Goal: Task Accomplishment & Management: Complete application form

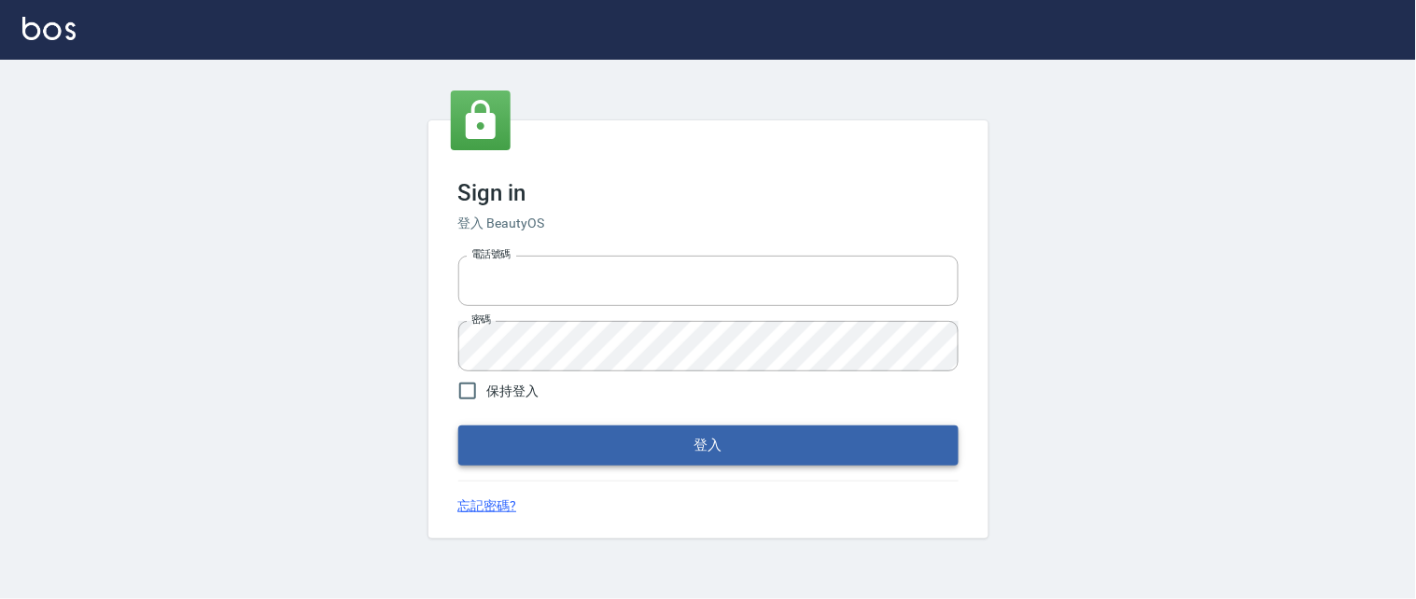
type input "0931911003"
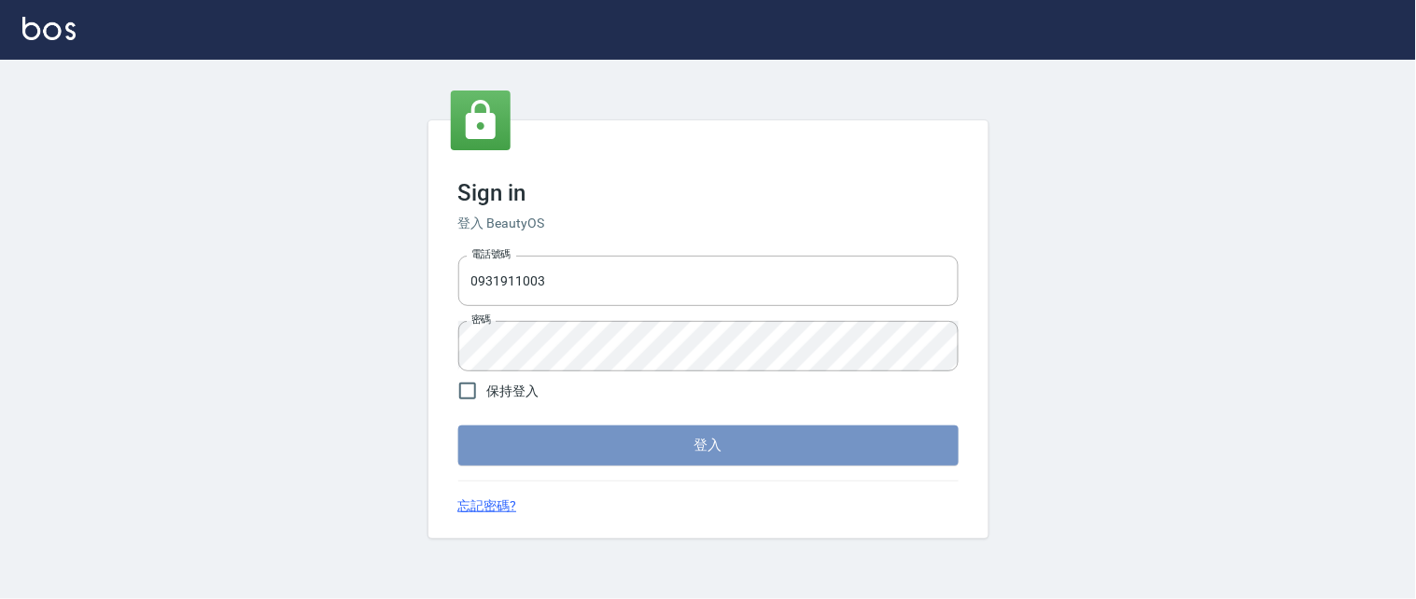
click at [716, 450] on button "登入" at bounding box center [708, 445] width 500 height 39
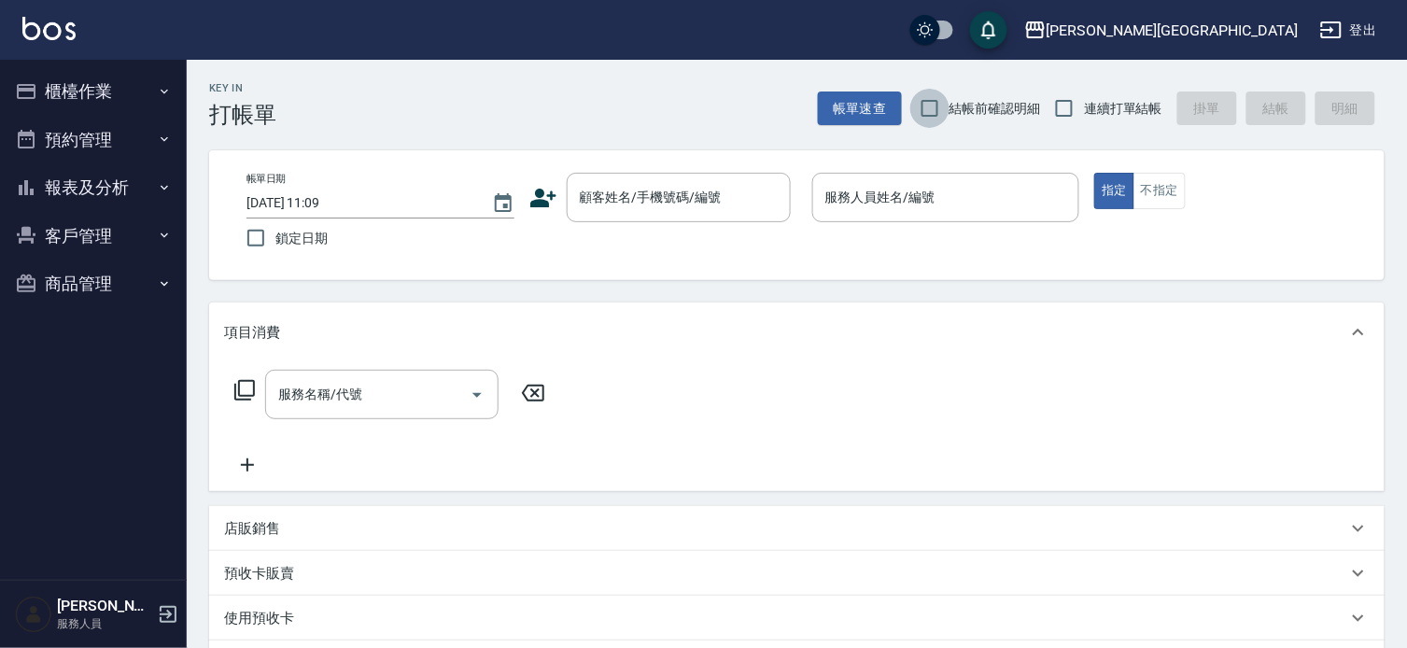
click at [925, 109] on input "結帳前確認明細" at bounding box center [929, 108] width 39 height 39
checkbox input "true"
click at [1068, 109] on input "連續打單結帳" at bounding box center [1063, 108] width 39 height 39
click at [1056, 112] on input "連續打單結帳" at bounding box center [1063, 108] width 39 height 39
checkbox input "false"
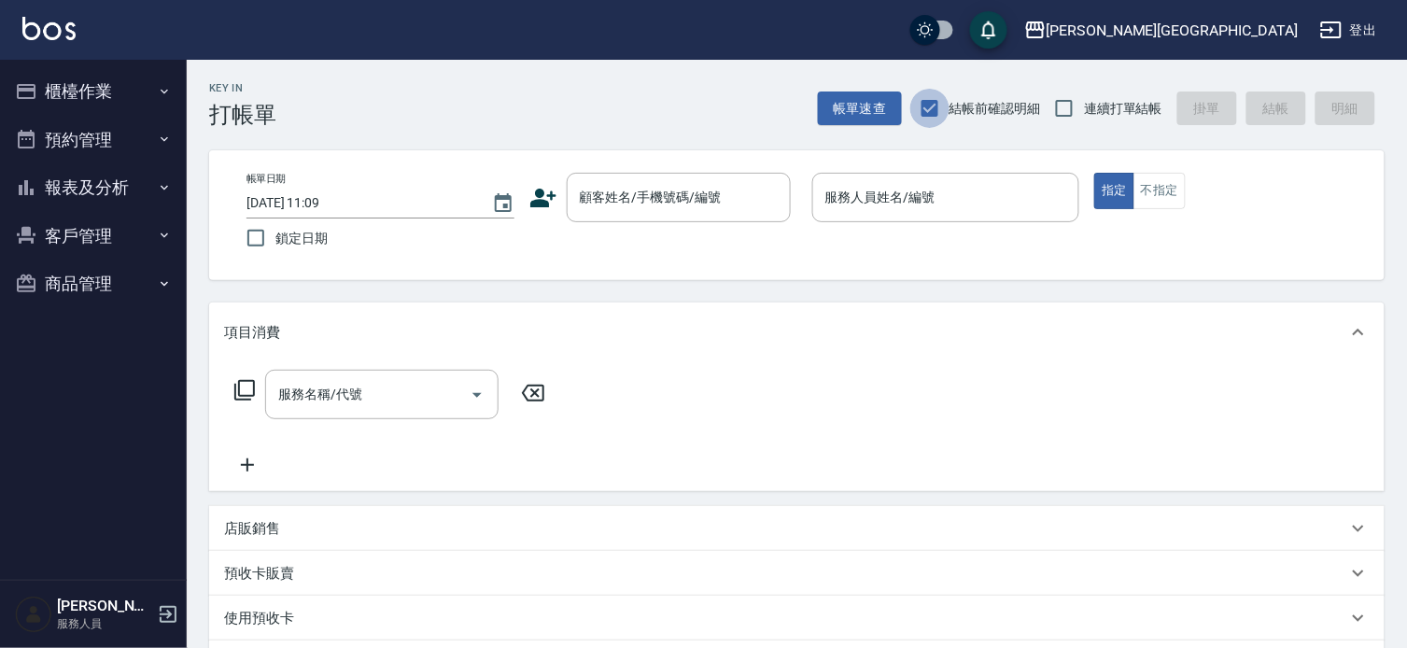
click at [928, 104] on input "結帳前確認明細" at bounding box center [929, 108] width 39 height 39
checkbox input "false"
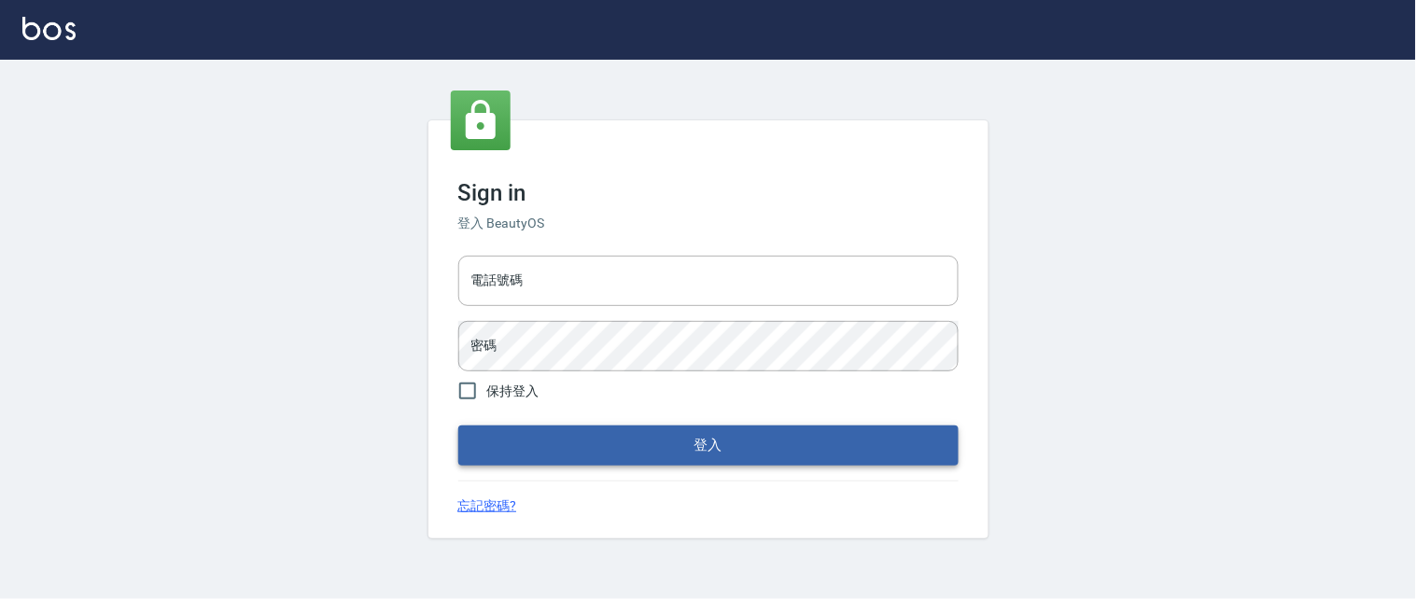
type input "0931911003"
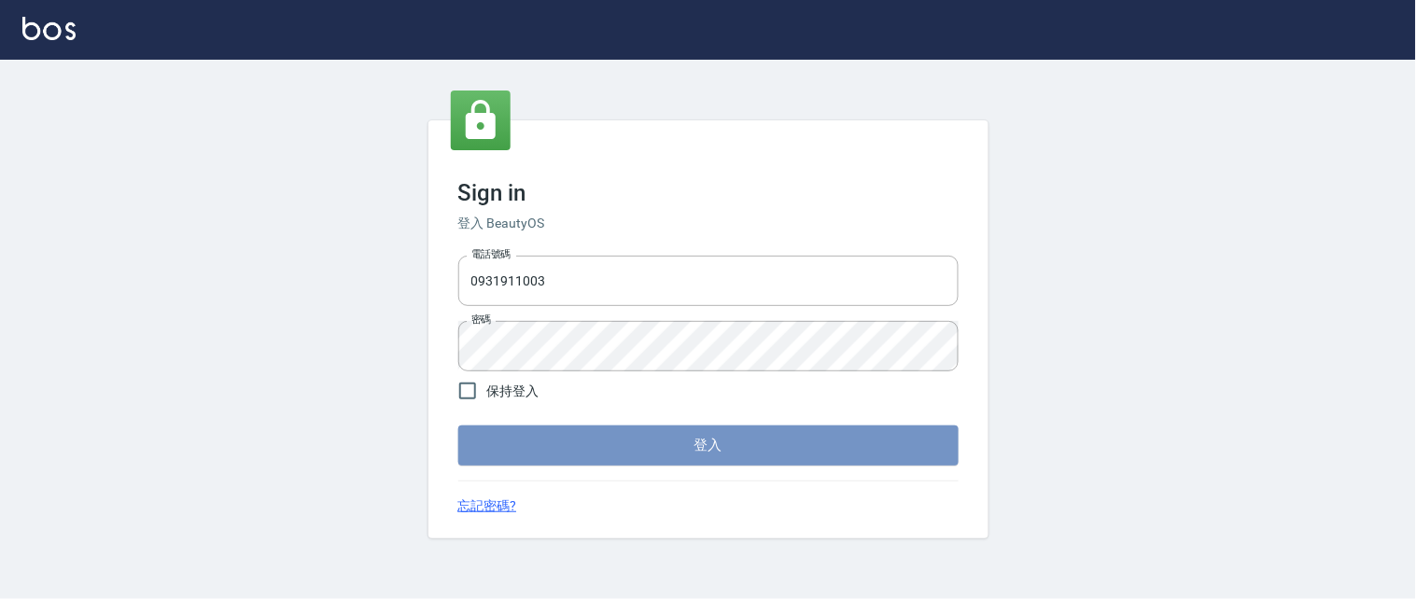
click at [655, 449] on button "登入" at bounding box center [708, 445] width 500 height 39
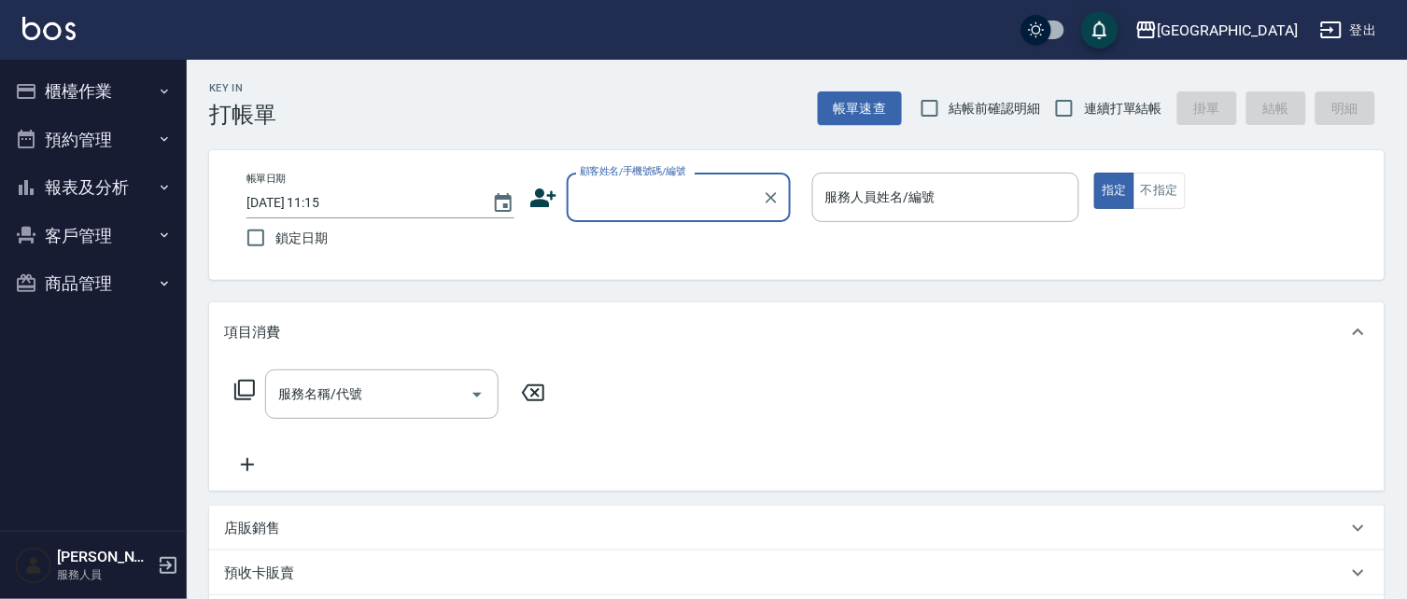
drag, startPoint x: 919, startPoint y: 108, endPoint x: 997, endPoint y: 110, distance: 77.5
click at [931, 108] on input "結帳前確認明細" at bounding box center [929, 108] width 39 height 39
checkbox input "true"
click at [1057, 113] on input "連續打單結帳" at bounding box center [1063, 108] width 39 height 39
checkbox input "true"
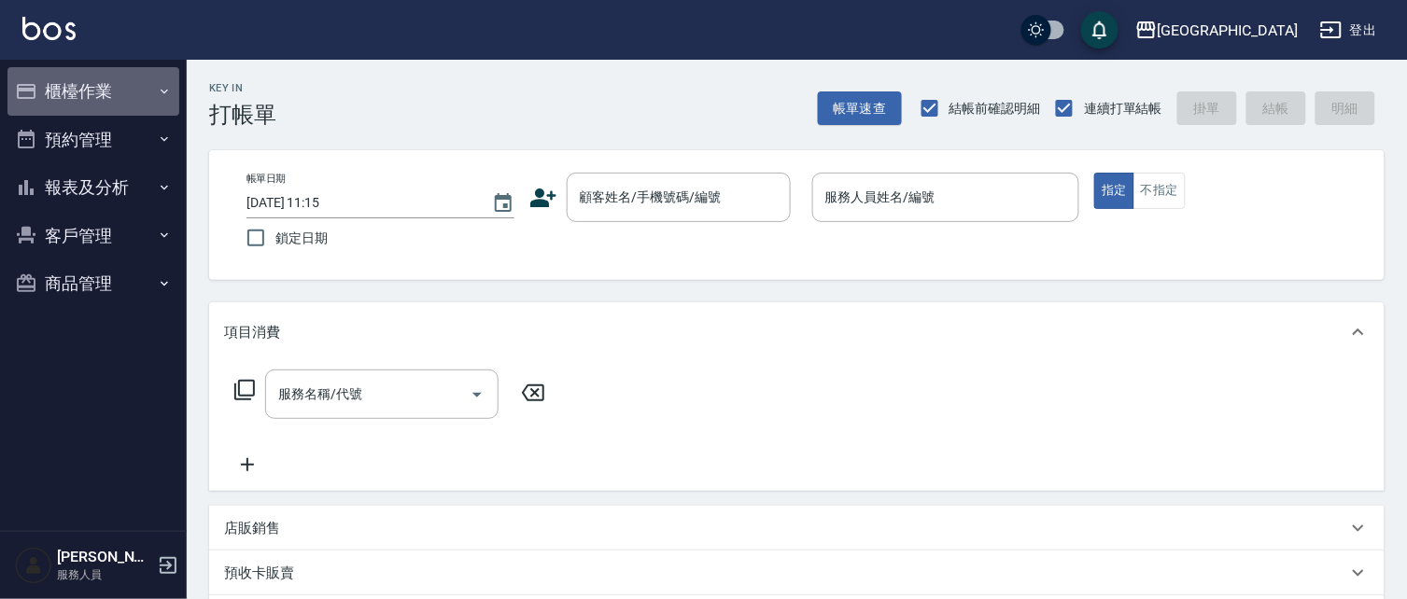
drag, startPoint x: 84, startPoint y: 86, endPoint x: 97, endPoint y: 107, distance: 25.1
click at [84, 85] on button "櫃檯作業" at bounding box center [93, 91] width 172 height 49
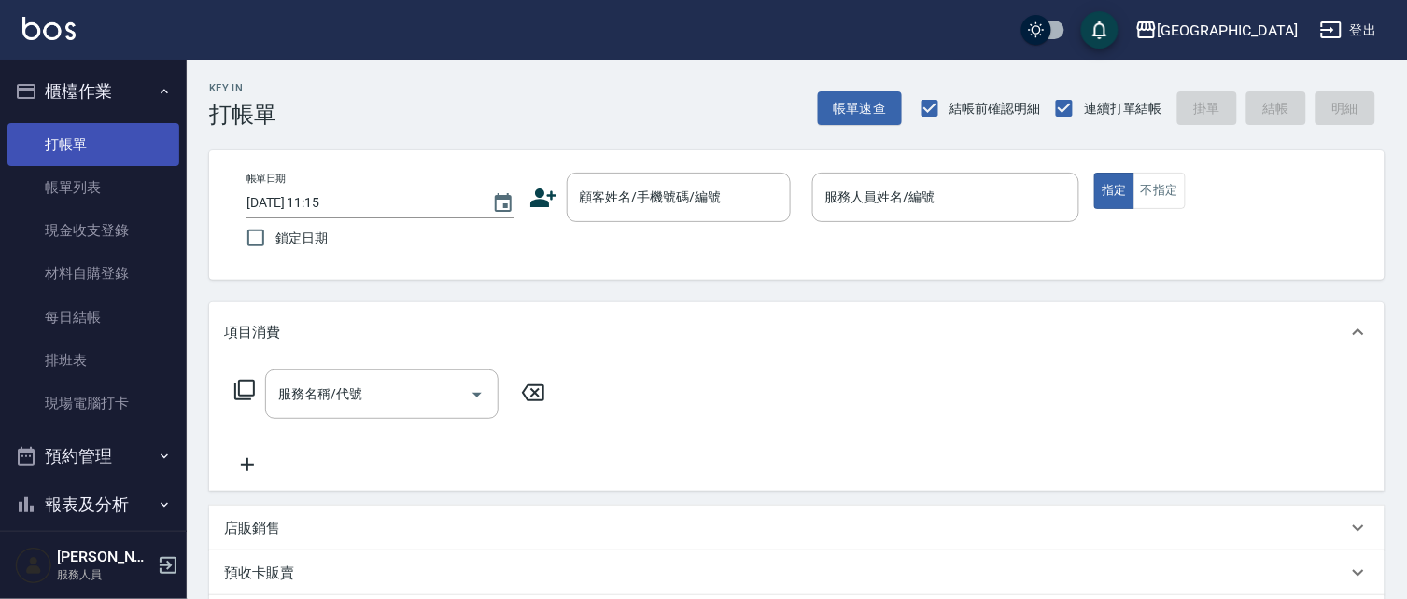
click at [97, 143] on link "打帳單" at bounding box center [93, 144] width 172 height 43
click at [1293, 26] on div "[GEOGRAPHIC_DATA]" at bounding box center [1227, 30] width 140 height 23
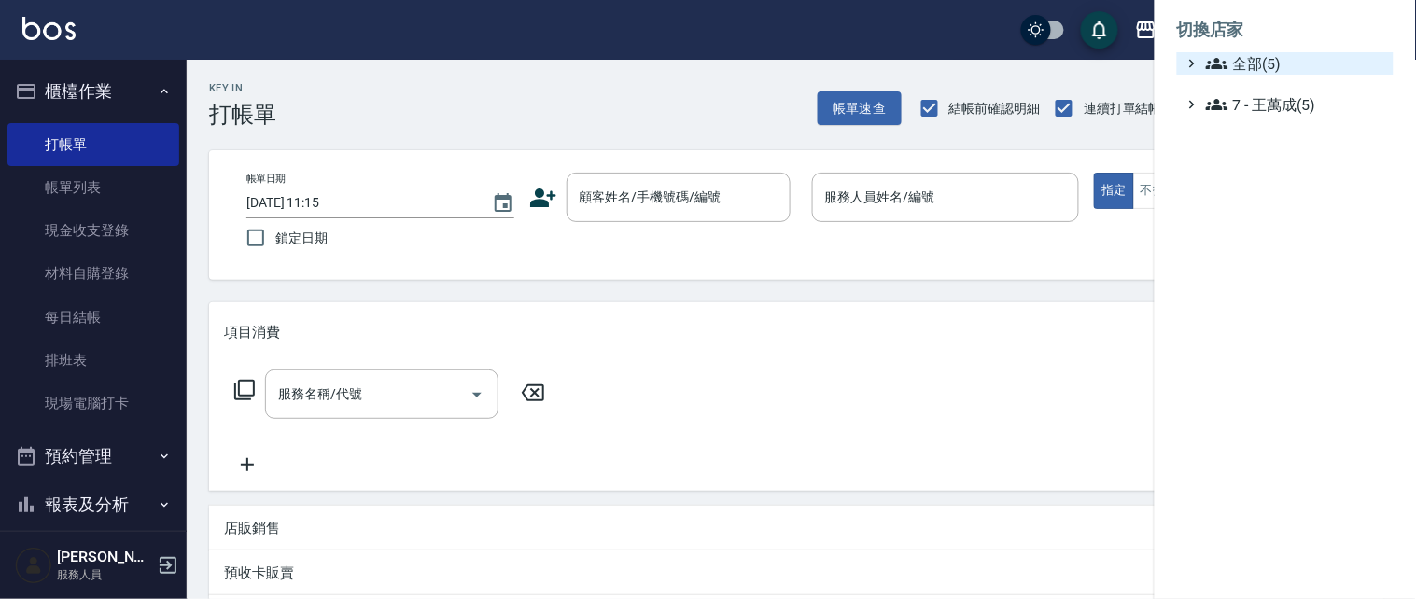
click at [1246, 61] on span "全部(5)" at bounding box center [1296, 63] width 180 height 22
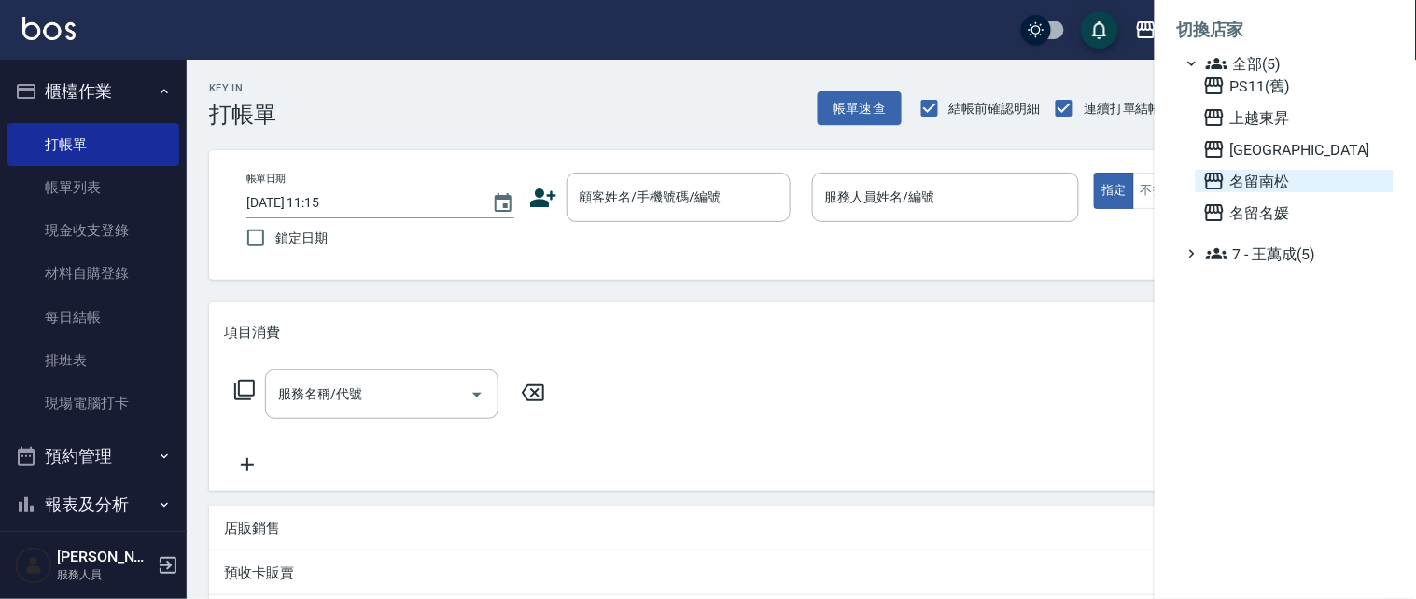
click at [1281, 172] on span "名留南松" at bounding box center [1294, 181] width 183 height 22
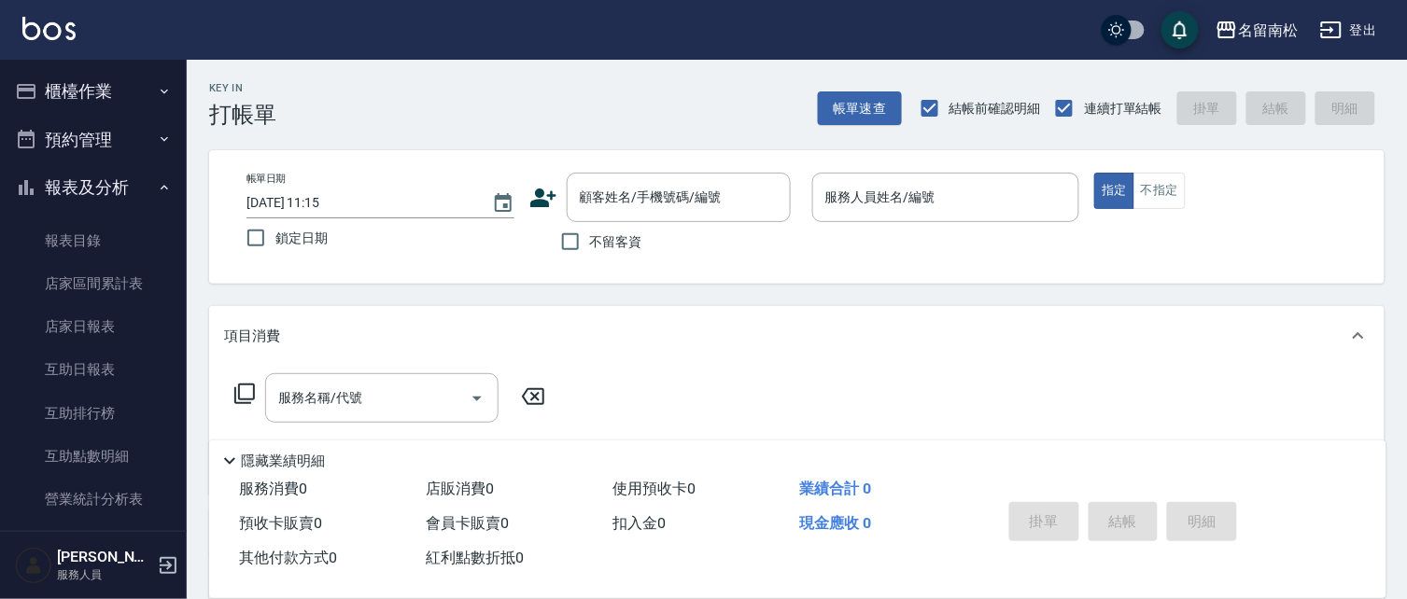
drag, startPoint x: 137, startPoint y: 189, endPoint x: 137, endPoint y: 178, distance: 10.3
click at [137, 187] on button "報表及分析" at bounding box center [93, 187] width 172 height 49
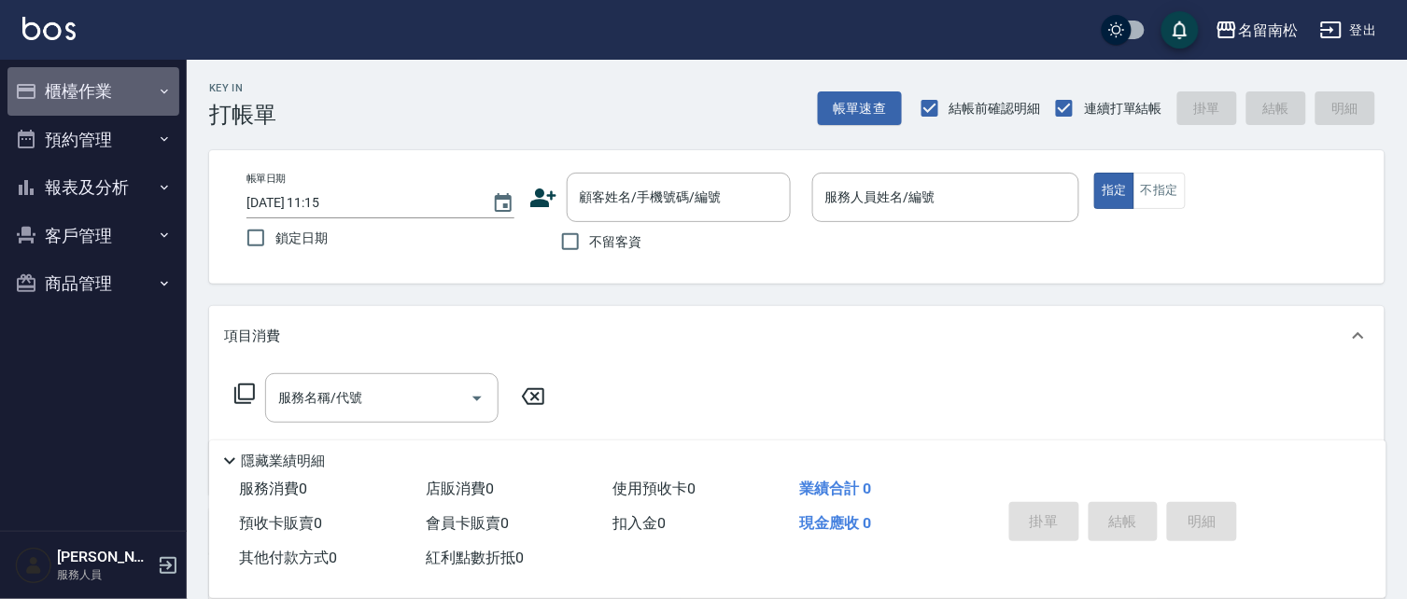
click at [128, 84] on button "櫃檯作業" at bounding box center [93, 91] width 172 height 49
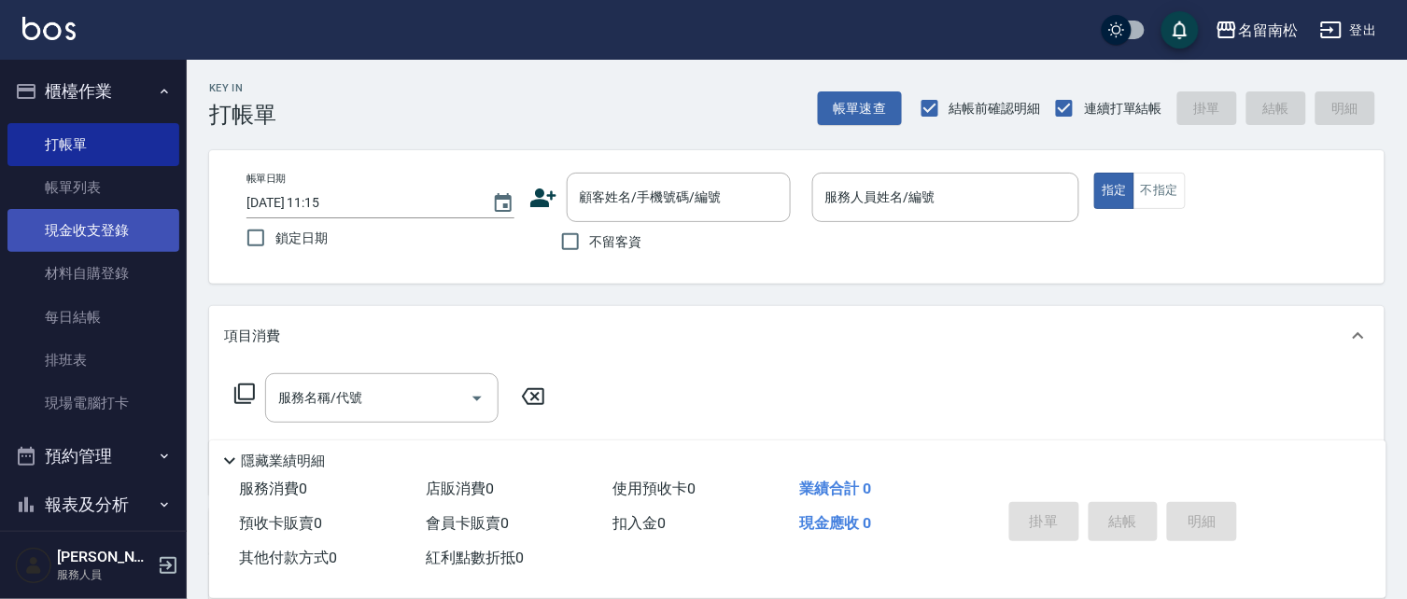
click at [98, 225] on link "現金收支登錄" at bounding box center [93, 230] width 172 height 43
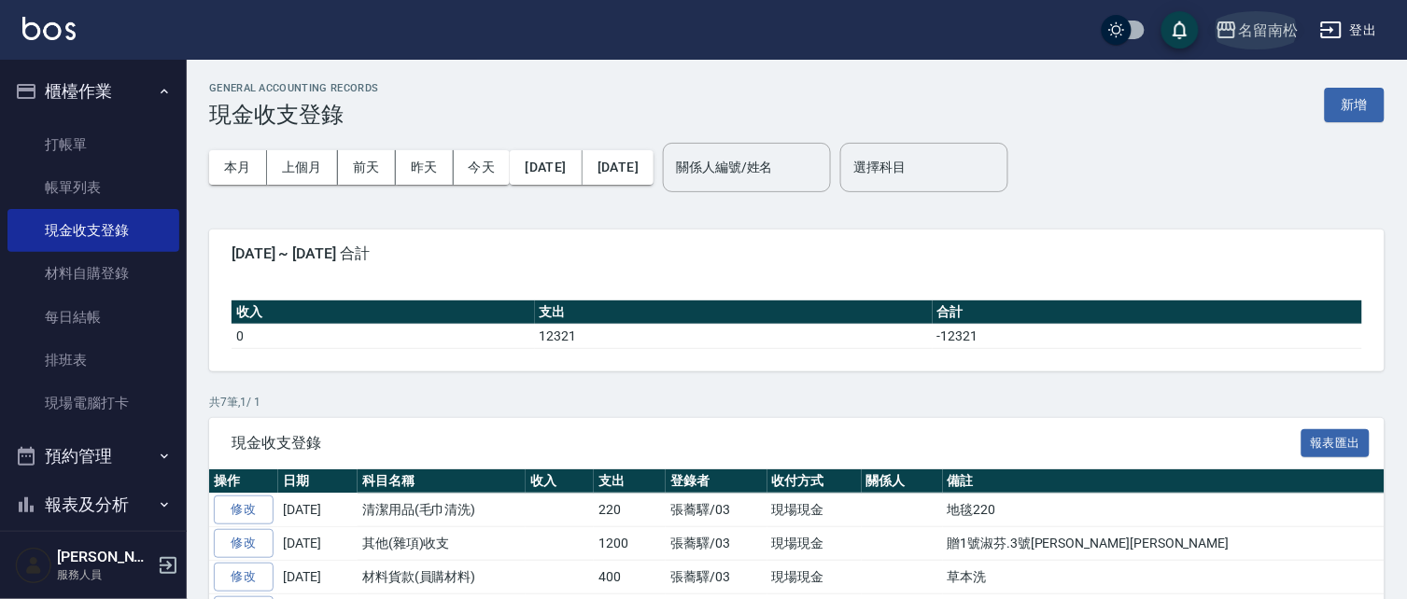
click at [1252, 21] on div "名留南松" at bounding box center [1268, 30] width 60 height 23
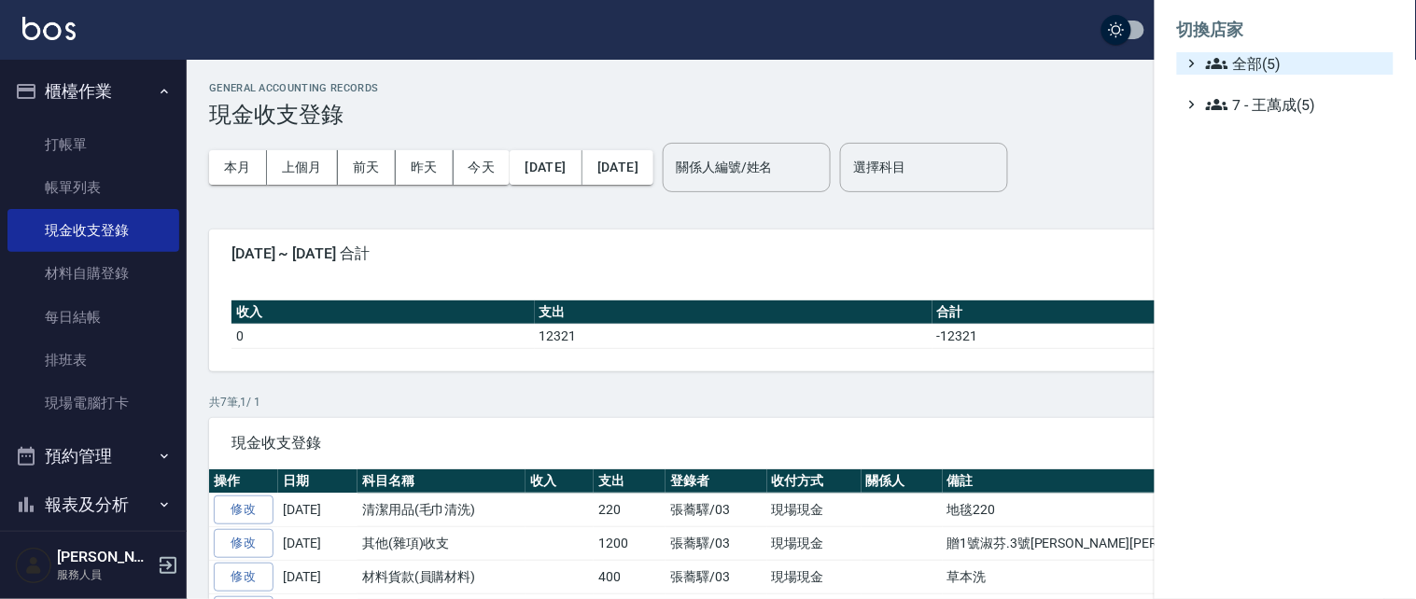
click at [1247, 63] on span "全部(5)" at bounding box center [1296, 63] width 180 height 22
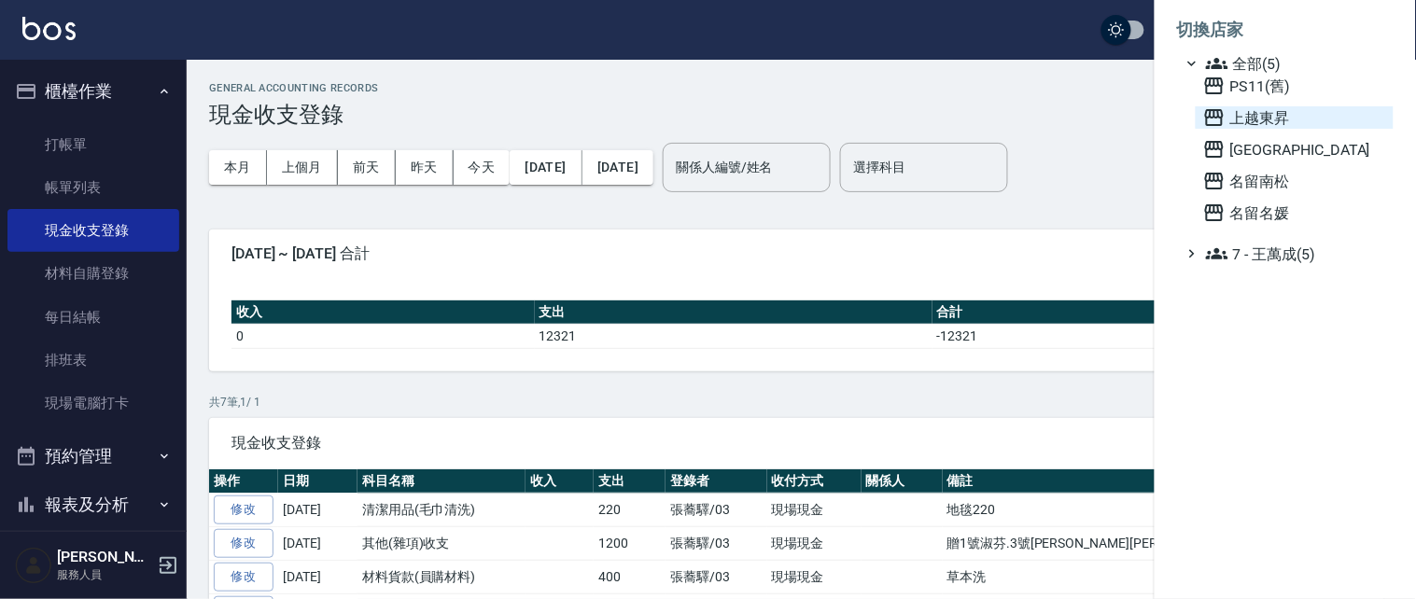
click at [1232, 119] on span "上越東昇" at bounding box center [1294, 117] width 183 height 22
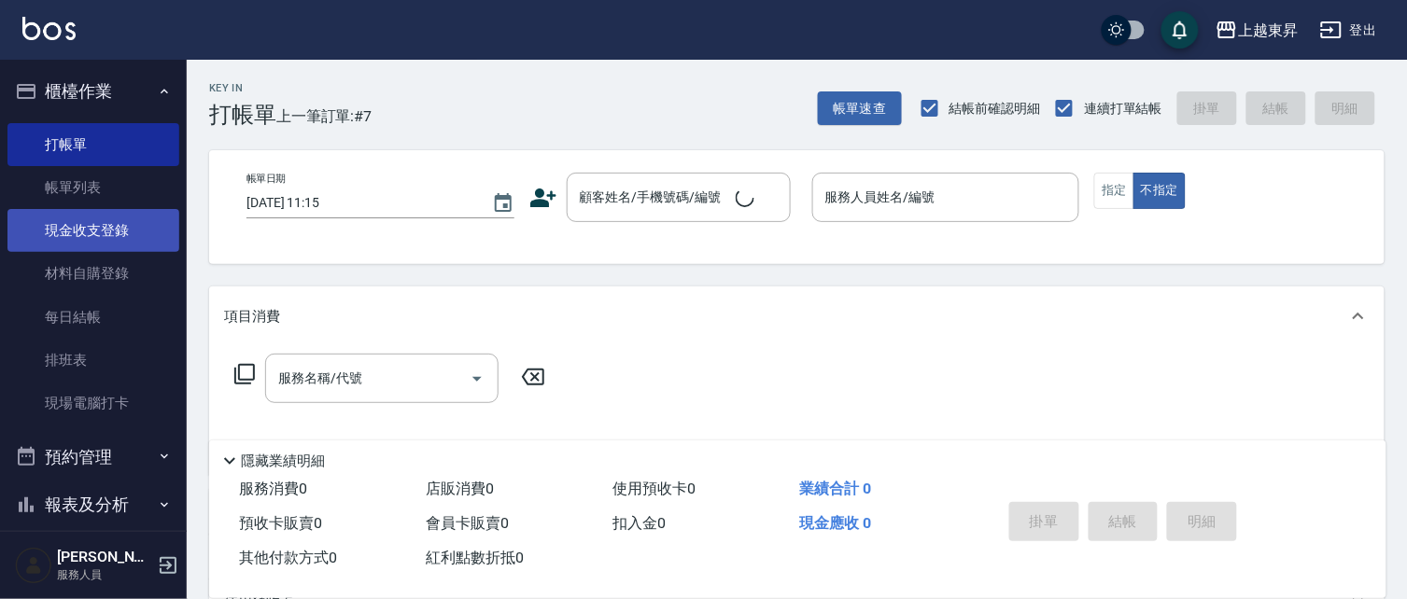
click at [97, 227] on link "現金收支登錄" at bounding box center [93, 230] width 172 height 43
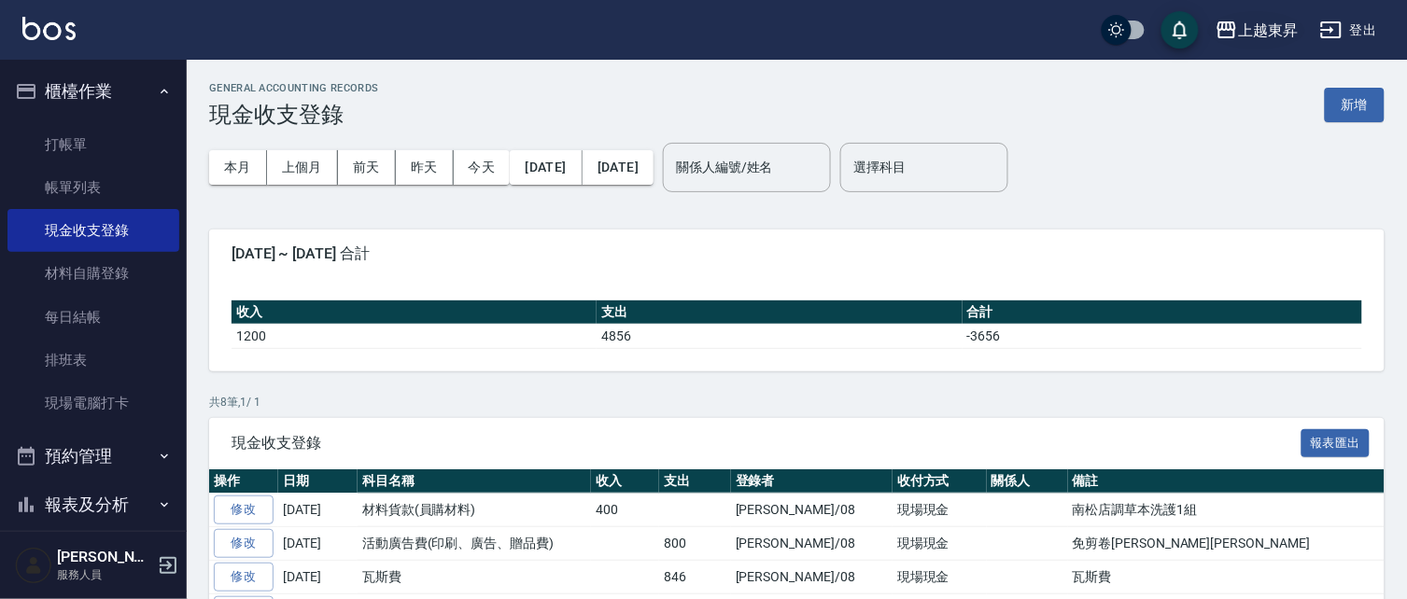
click at [1263, 26] on div "上越東昇" at bounding box center [1268, 30] width 60 height 23
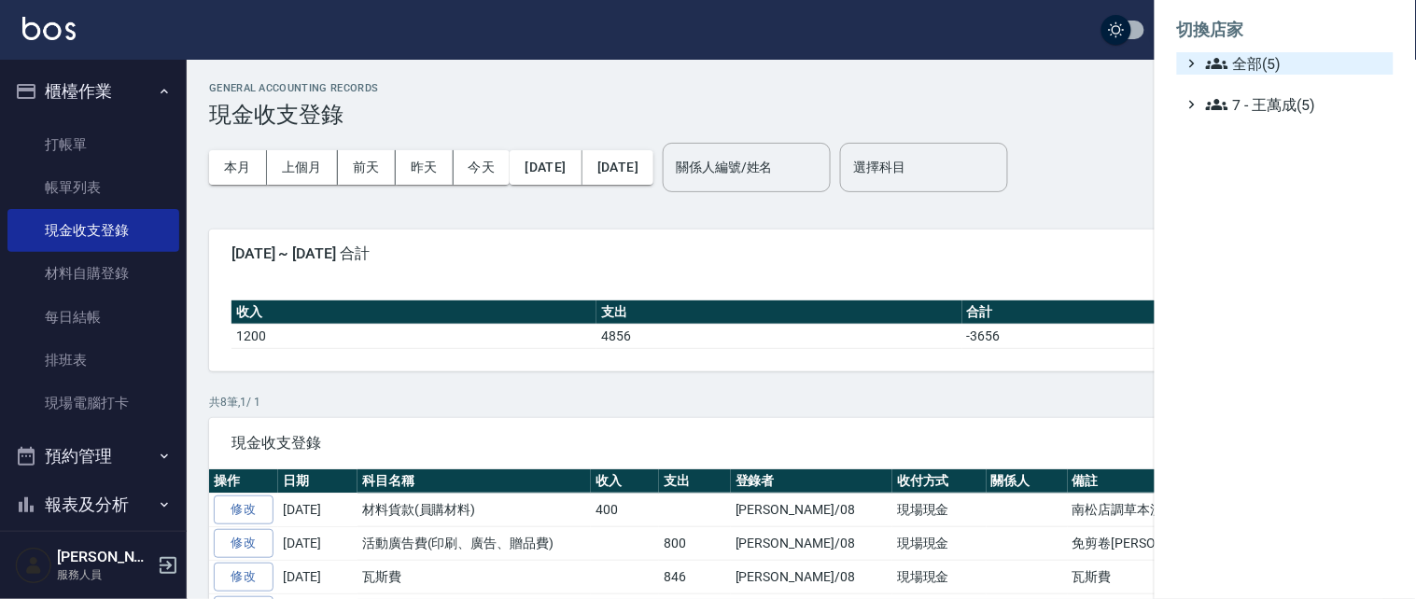
click at [1245, 63] on span "全部(5)" at bounding box center [1296, 63] width 180 height 22
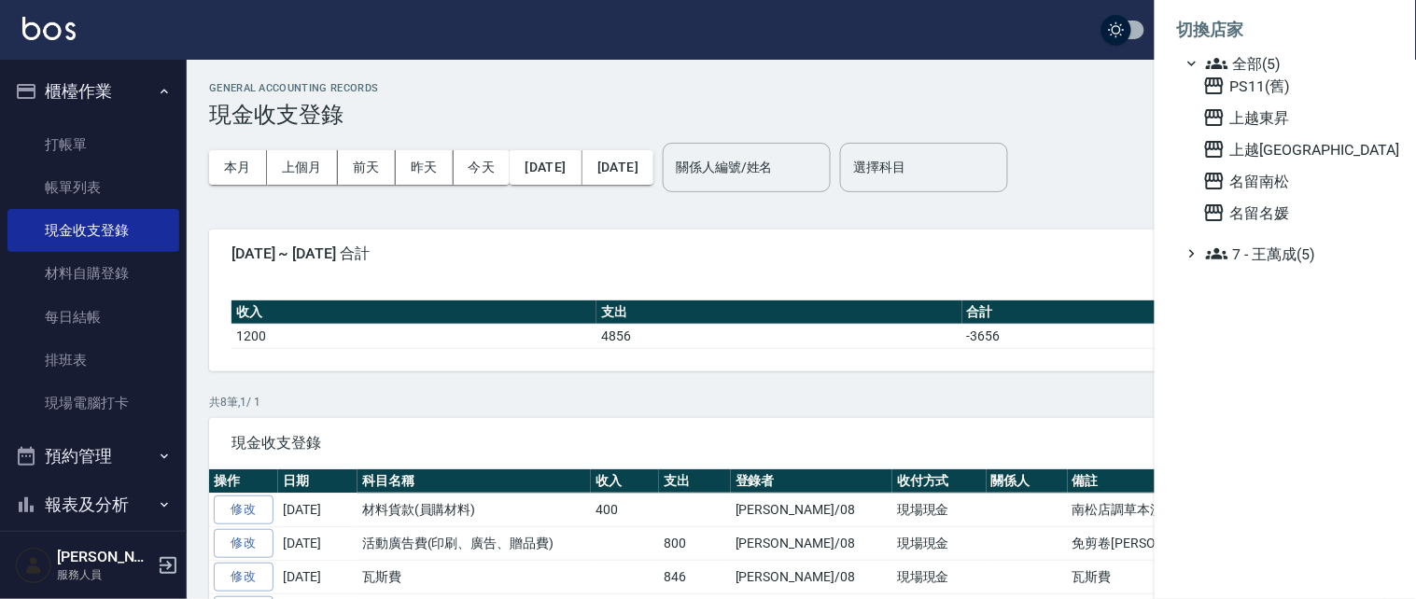
drag, startPoint x: 1227, startPoint y: 172, endPoint x: 963, endPoint y: 189, distance: 264.7
click at [1228, 172] on span "名留南松" at bounding box center [1294, 181] width 183 height 22
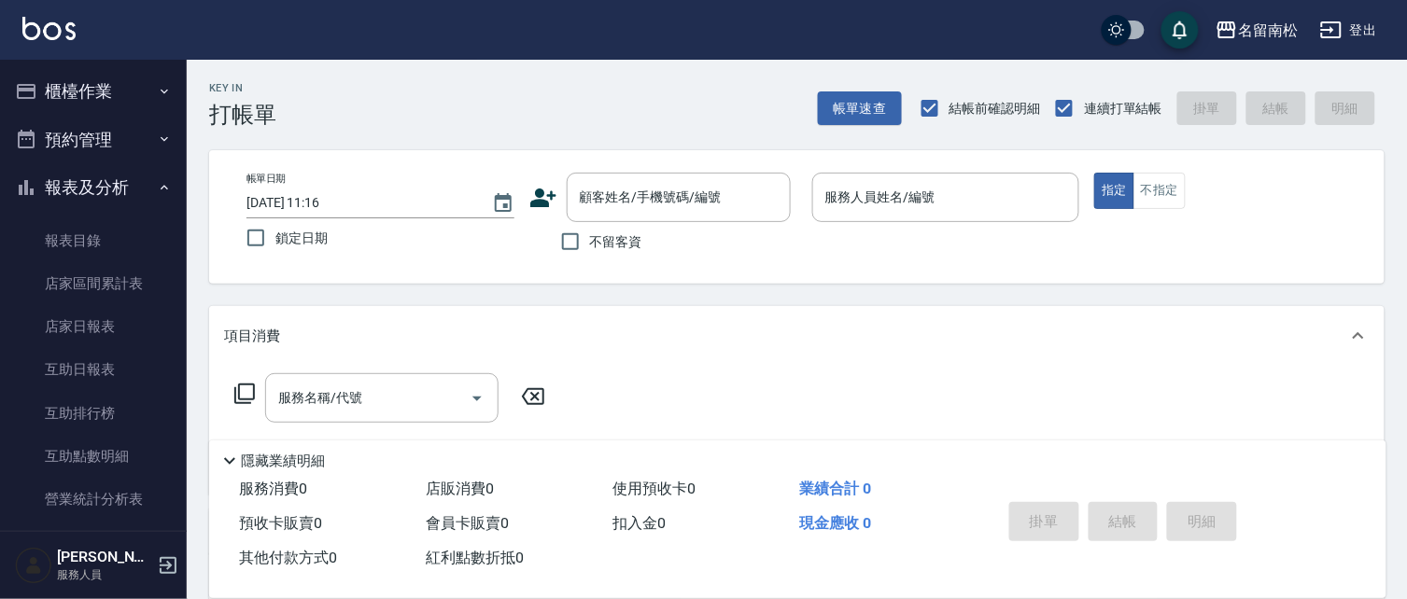
click at [123, 87] on button "櫃檯作業" at bounding box center [93, 91] width 172 height 49
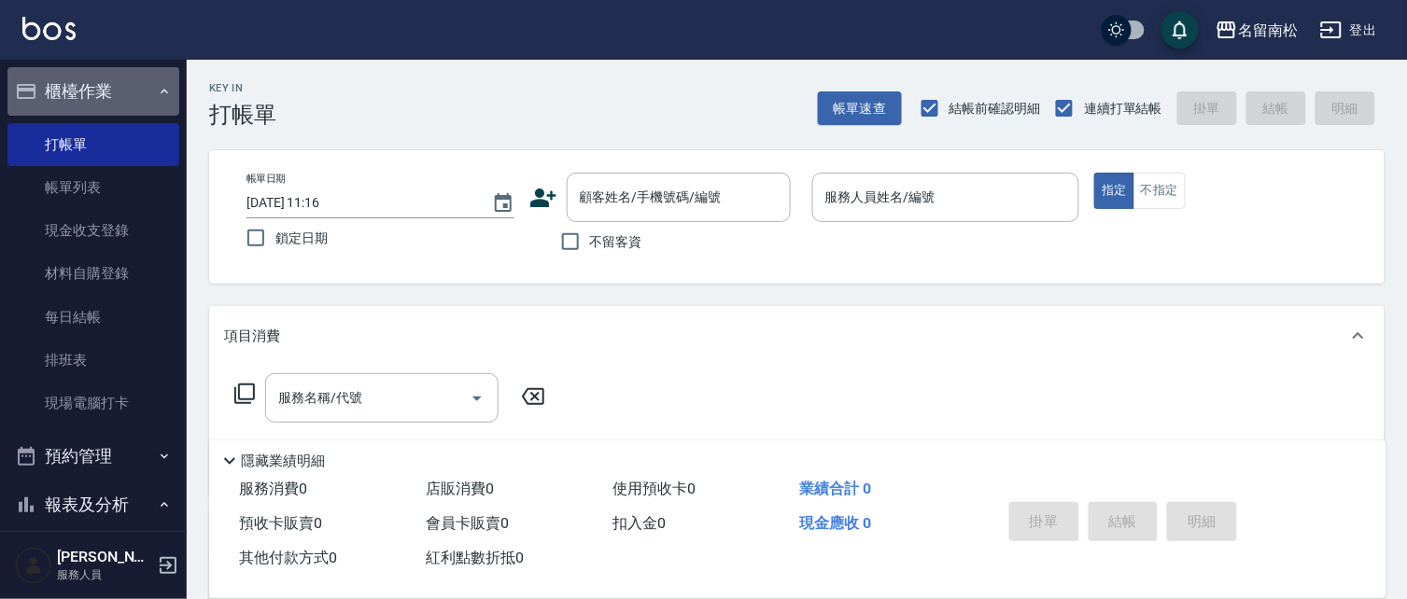
click at [123, 87] on button "櫃檯作業" at bounding box center [93, 91] width 172 height 49
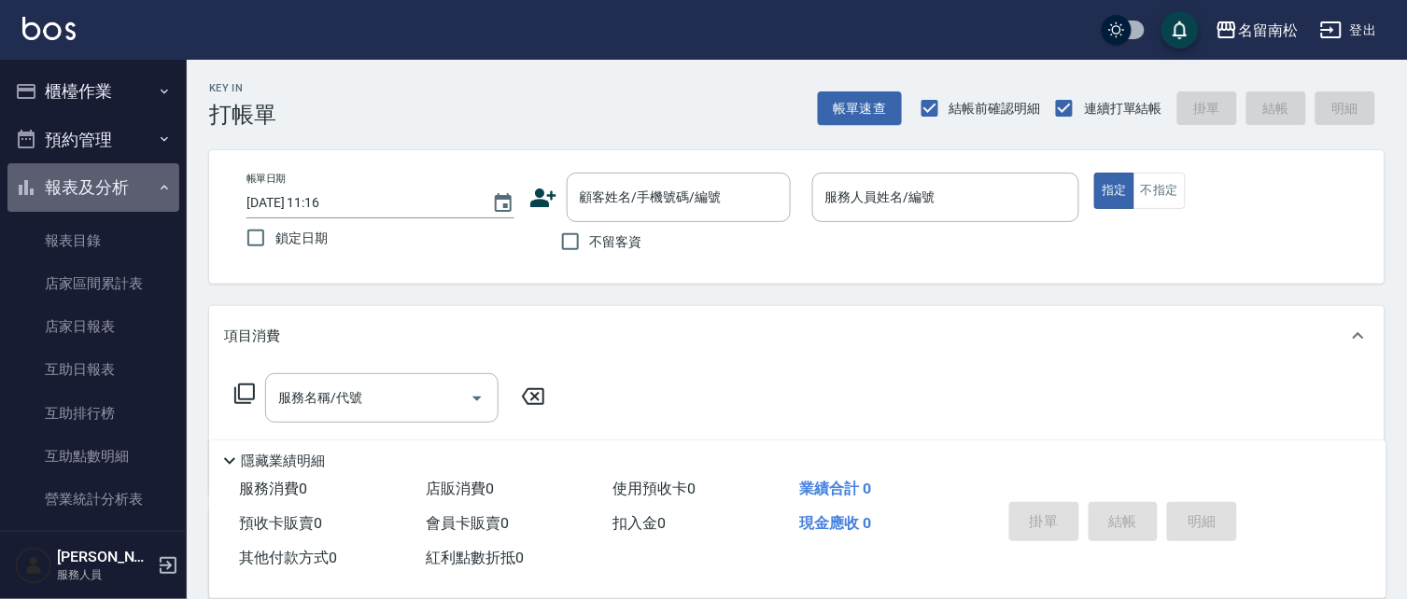
drag, startPoint x: 104, startPoint y: 182, endPoint x: 105, endPoint y: 172, distance: 10.3
click at [104, 179] on button "報表及分析" at bounding box center [93, 187] width 172 height 49
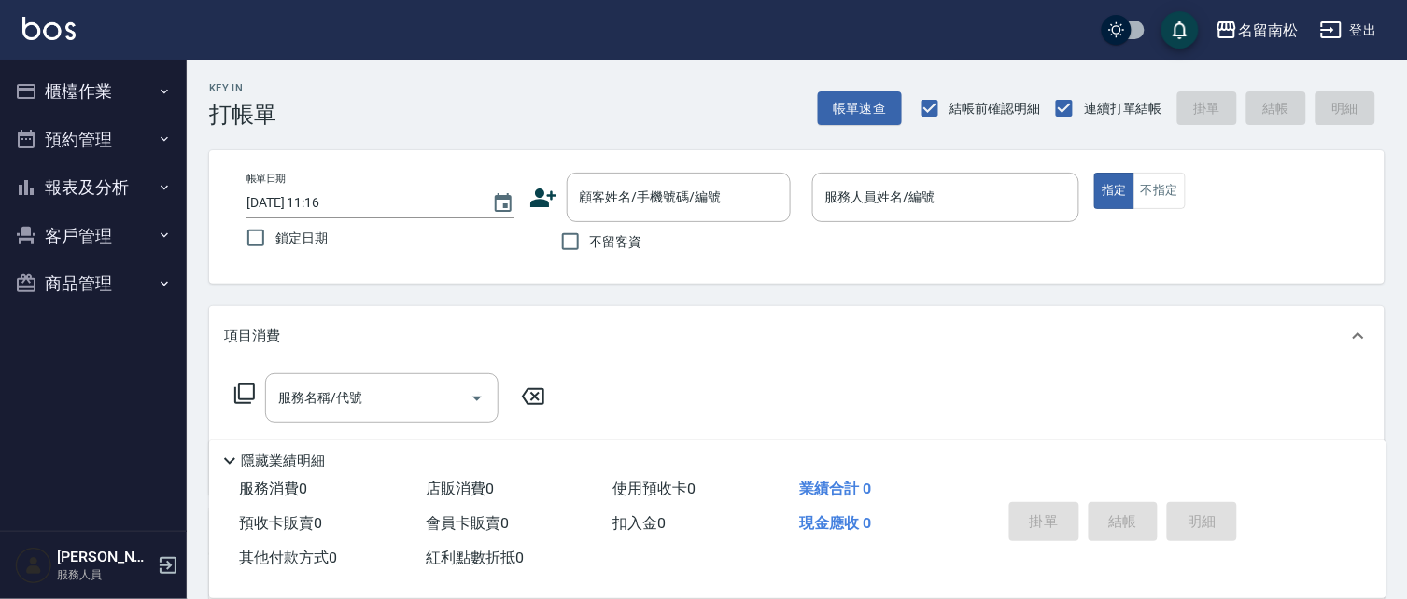
click at [114, 96] on button "櫃檯作業" at bounding box center [93, 91] width 172 height 49
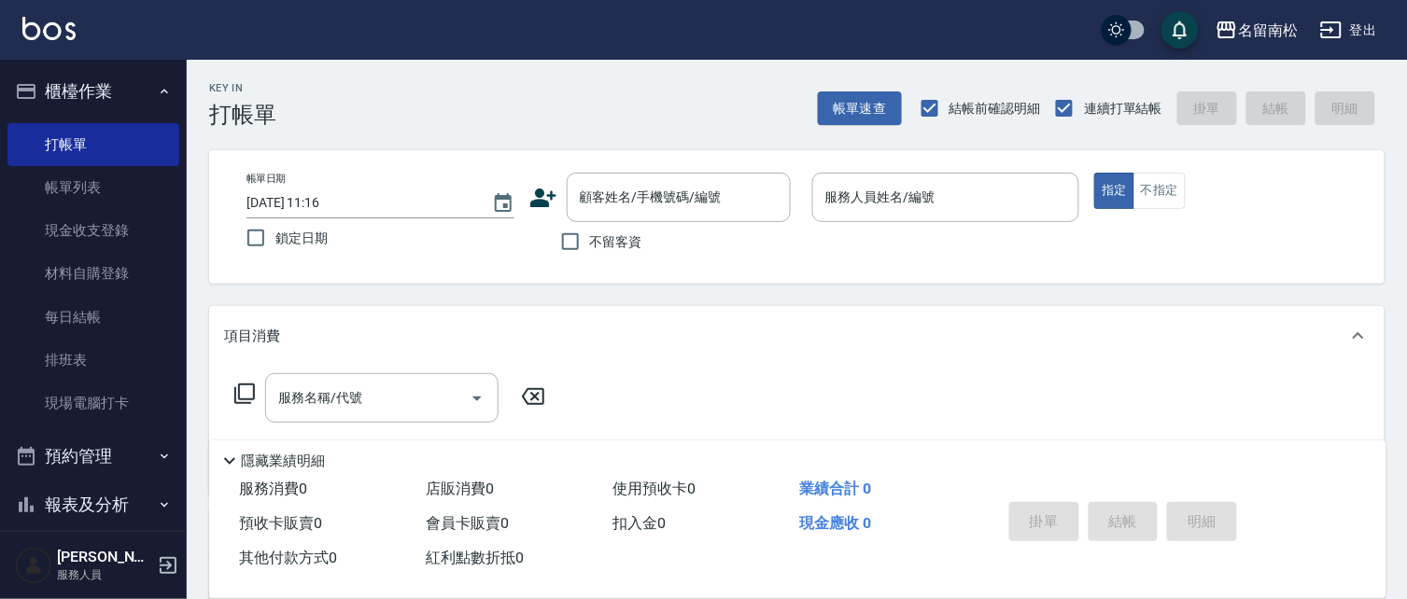
drag, startPoint x: 108, startPoint y: 318, endPoint x: 180, endPoint y: 271, distance: 86.2
click at [108, 315] on link "每日結帳" at bounding box center [93, 317] width 172 height 43
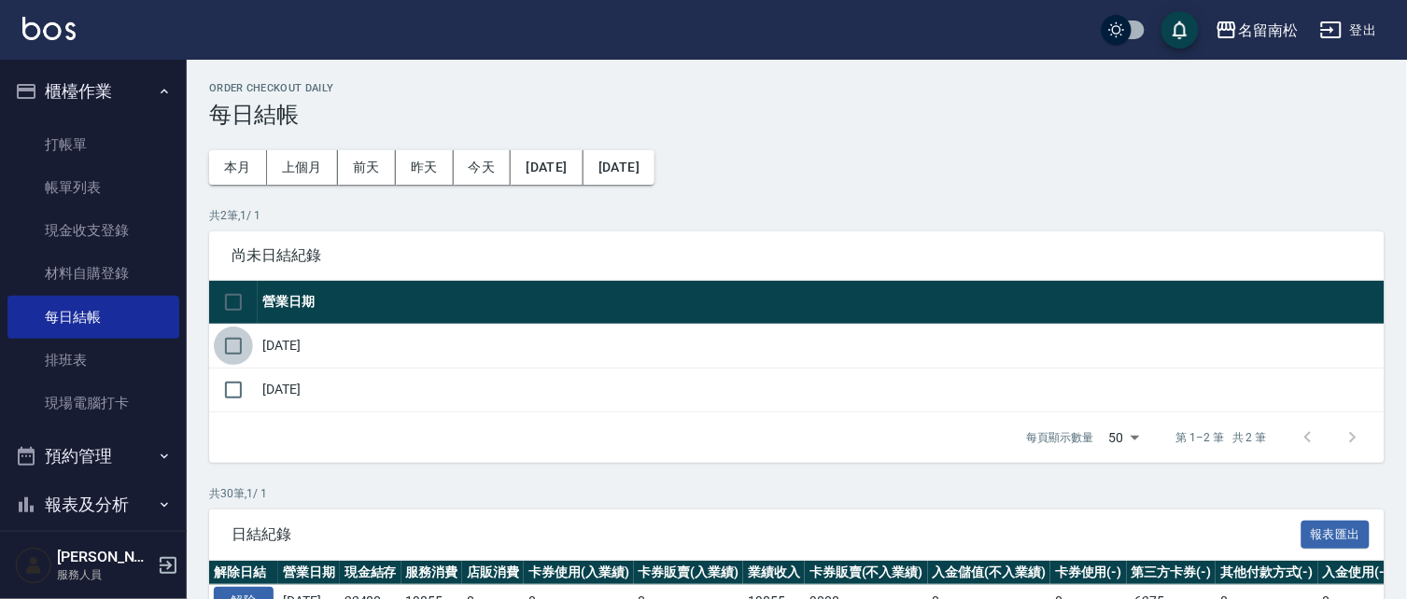
click at [236, 351] on input "checkbox" at bounding box center [233, 346] width 39 height 39
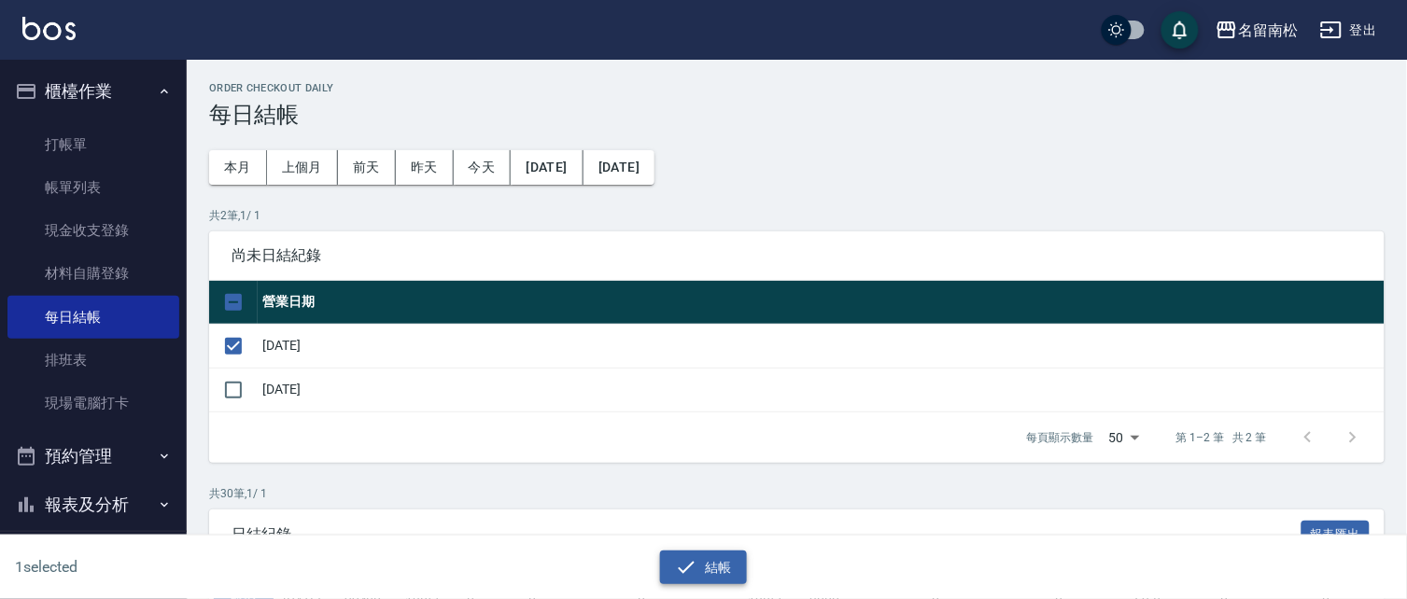
click at [714, 554] on button "結帳" at bounding box center [703, 568] width 87 height 35
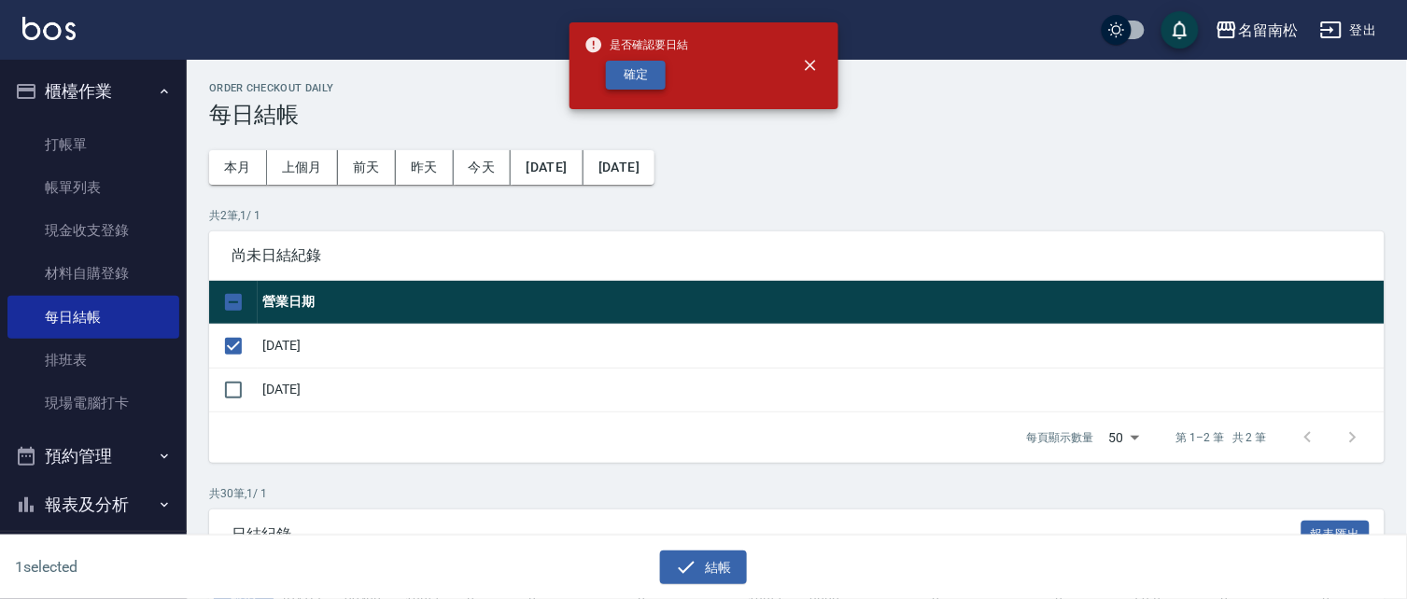
click at [646, 78] on button "確定" at bounding box center [636, 75] width 60 height 29
checkbox input "false"
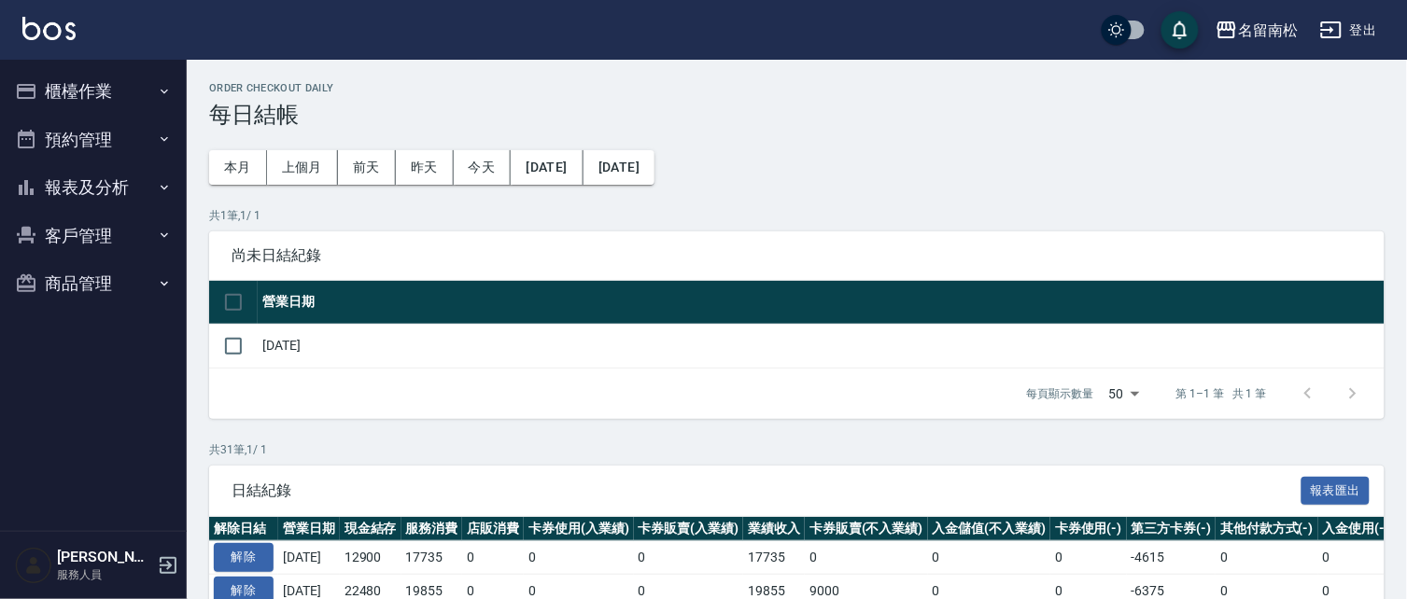
drag, startPoint x: 0, startPoint y: 0, endPoint x: 88, endPoint y: 88, distance: 124.1
click at [88, 88] on button "櫃檯作業" at bounding box center [93, 91] width 172 height 49
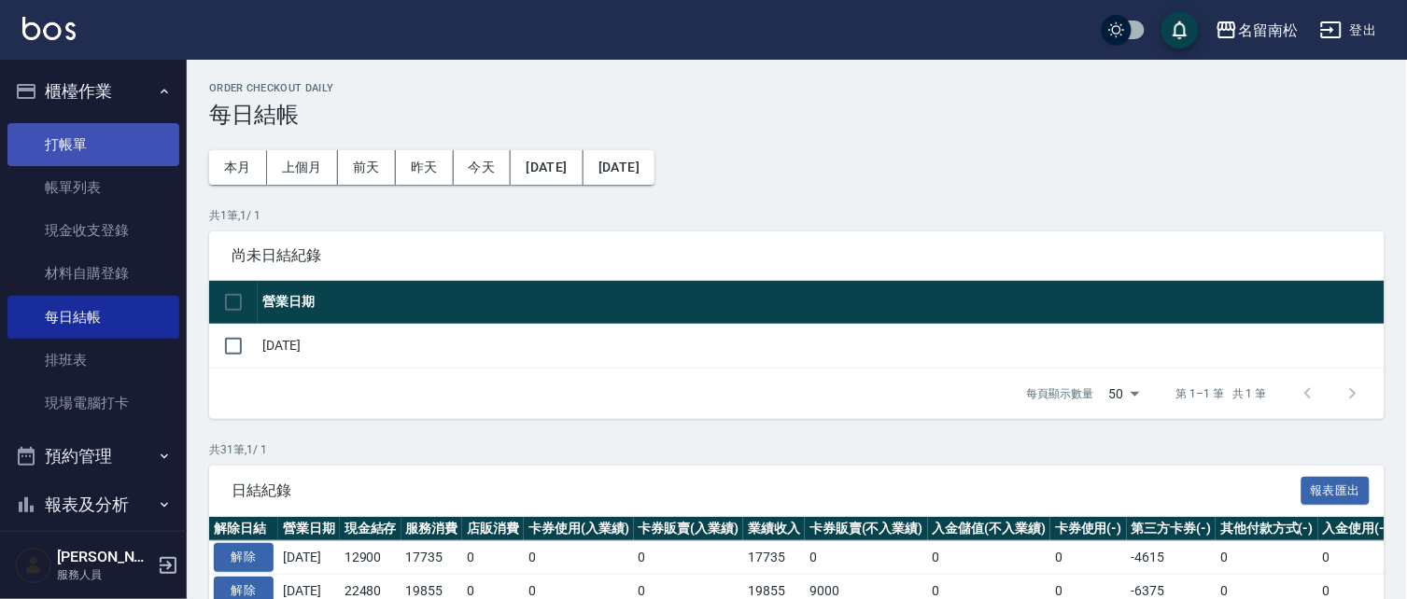
click at [78, 151] on link "打帳單" at bounding box center [93, 144] width 172 height 43
